Goal: Register for event/course

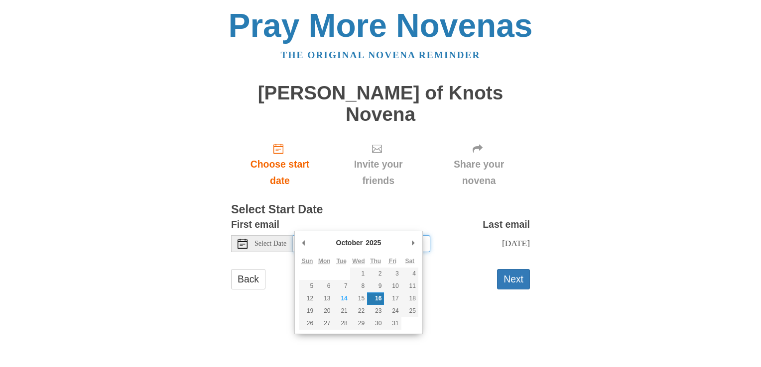
click at [369, 236] on input "Thursday, October 16th" at bounding box center [361, 244] width 137 height 17
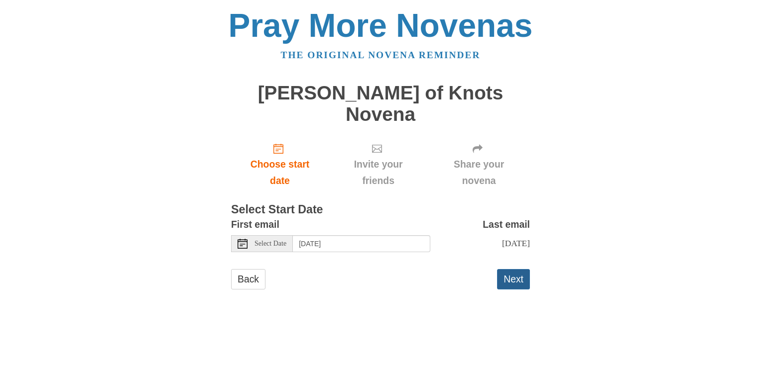
click at [518, 269] on button "Next" at bounding box center [513, 279] width 33 height 20
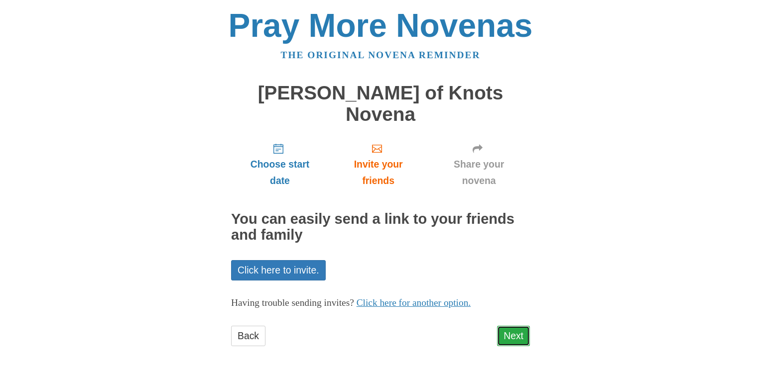
click at [511, 326] on link "Next" at bounding box center [513, 336] width 33 height 20
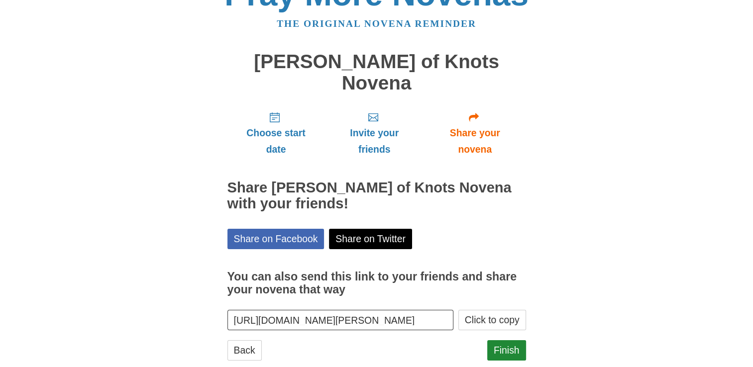
scroll to position [32, 0]
click at [505, 340] on link "Finish" at bounding box center [506, 350] width 39 height 20
